Goal: Entertainment & Leisure: Consume media (video, audio)

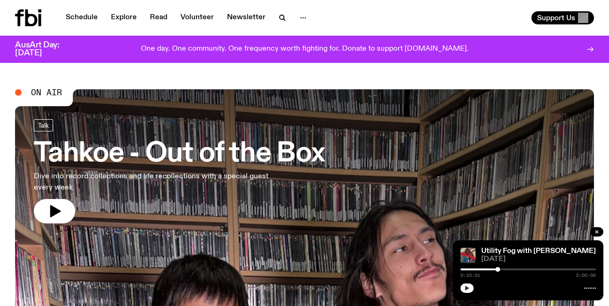
click at [466, 288] on icon "button" at bounding box center [467, 288] width 4 height 5
click at [86, 19] on link "Schedule" at bounding box center [81, 17] width 43 height 13
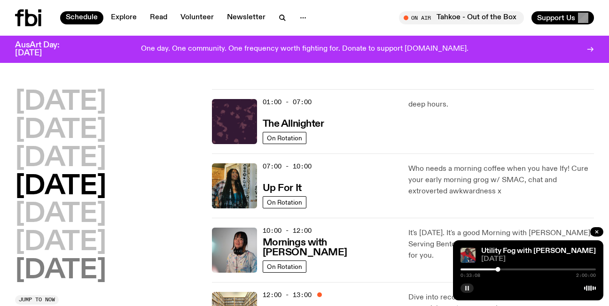
click at [81, 269] on h2 "[DATE]" at bounding box center [60, 271] width 91 height 26
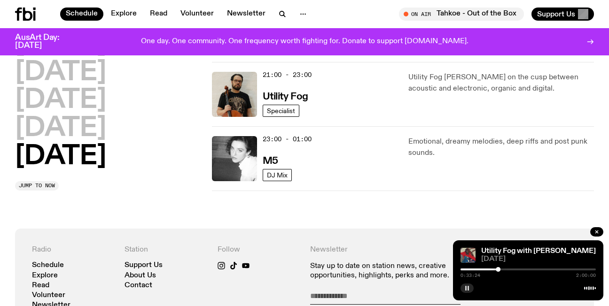
scroll to position [765, 0]
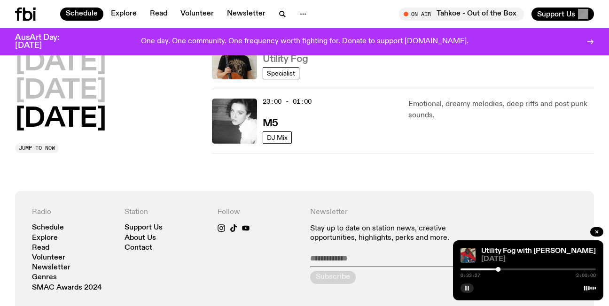
click at [278, 61] on h3 "Utility Fog" at bounding box center [286, 60] width 46 height 10
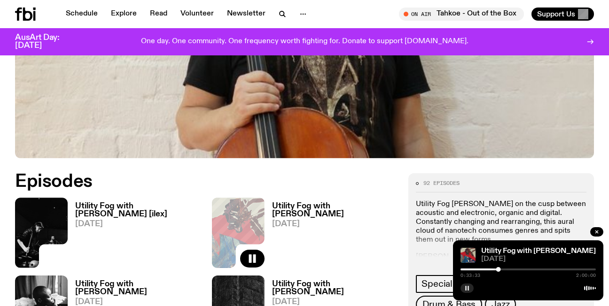
scroll to position [432, 0]
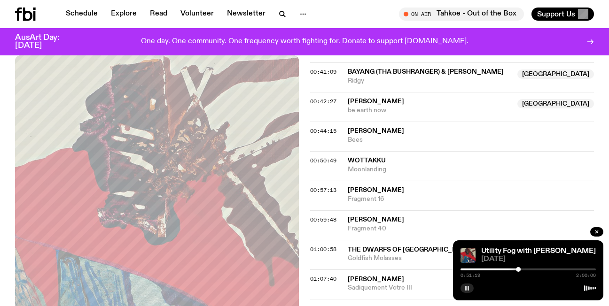
scroll to position [700, 0]
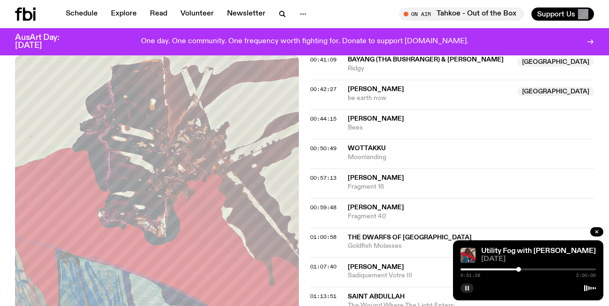
click at [508, 269] on div at bounding box center [450, 270] width 135 height 2
drag, startPoint x: 510, startPoint y: 271, endPoint x: 518, endPoint y: 270, distance: 7.6
click at [518, 270] on div at bounding box center [517, 269] width 5 height 5
drag, startPoint x: 520, startPoint y: 271, endPoint x: 529, endPoint y: 272, distance: 9.4
click at [529, 272] on div at bounding box center [529, 269] width 5 height 5
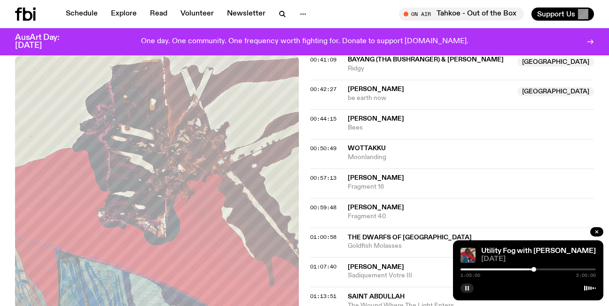
click at [534, 272] on div at bounding box center [533, 269] width 5 height 5
click at [538, 273] on div "1:05:07 2:00:00" at bounding box center [527, 272] width 135 height 11
click at [537, 269] on div at bounding box center [538, 269] width 5 height 5
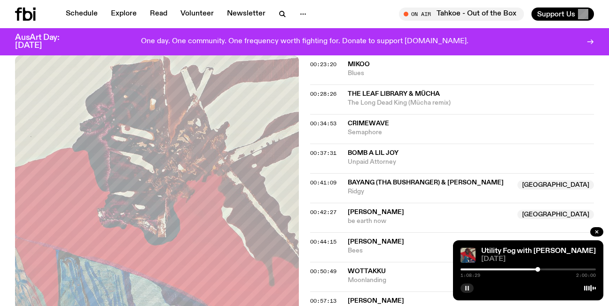
scroll to position [568, 0]
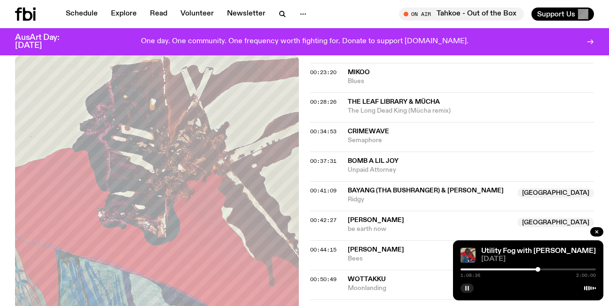
click at [509, 269] on div at bounding box center [470, 270] width 135 height 2
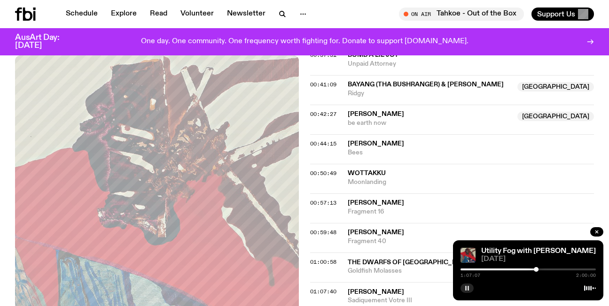
scroll to position [706, 0]
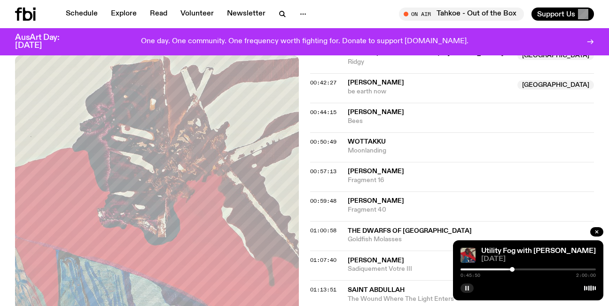
drag, startPoint x: 545, startPoint y: 269, endPoint x: 512, endPoint y: 267, distance: 32.5
click at [512, 267] on div "0:45:50 2:00:00" at bounding box center [527, 272] width 135 height 11
